Goal: Find specific page/section: Find specific page/section

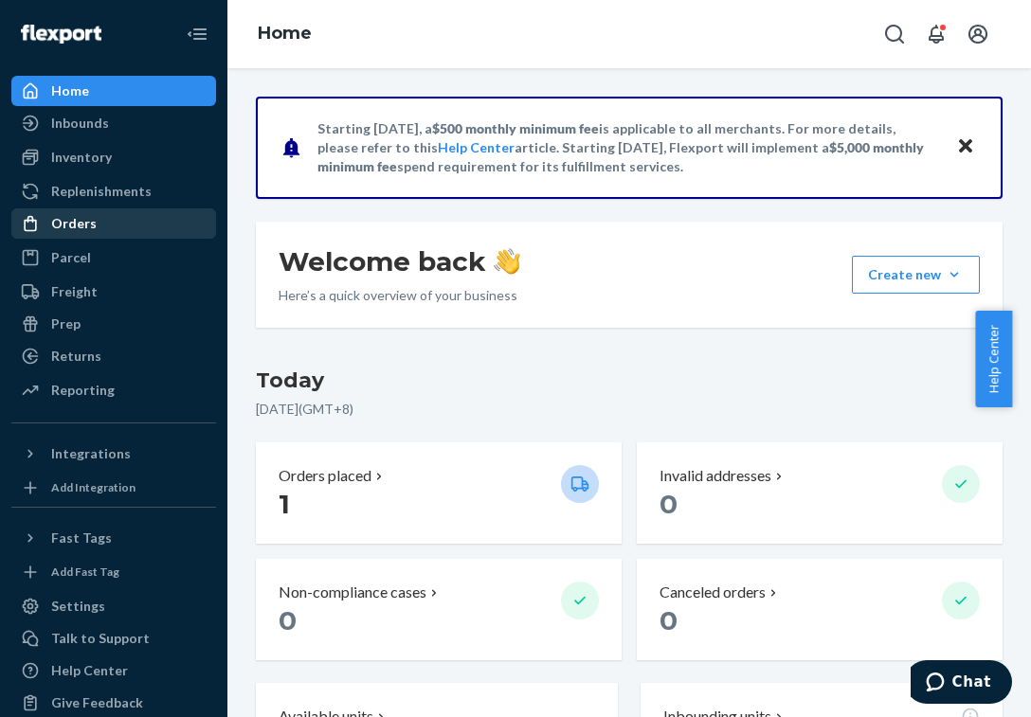
click at [84, 228] on div "Orders" at bounding box center [73, 223] width 45 height 19
